Goal: Task Accomplishment & Management: Use online tool/utility

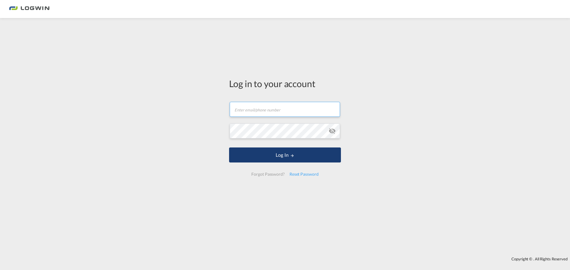
type input "[EMAIL_ADDRESS][PERSON_NAME][DOMAIN_NAME]"
click at [277, 159] on button "Log In" at bounding box center [285, 155] width 112 height 15
